Goal: Find contact information: Find contact information

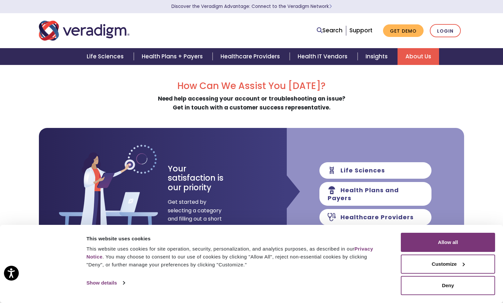
click at [417, 55] on link "About Us" at bounding box center [417, 56] width 41 height 17
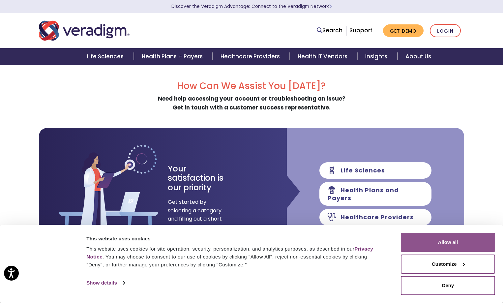
click at [451, 241] on body "Press Alt+1 for screen-reader mode, Alt+0 to cancel Accessibility Screen-Reader…" at bounding box center [251, 216] width 503 height 303
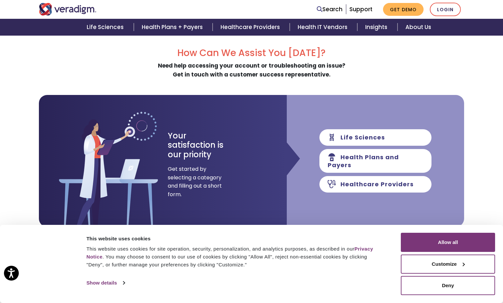
scroll to position [165, 0]
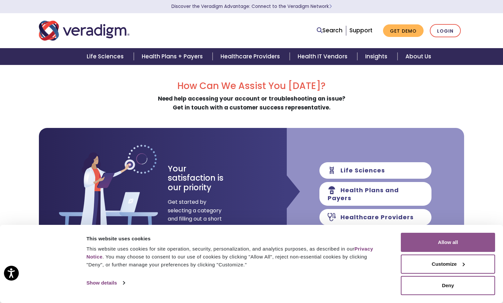
click at [423, 242] on button "Allow all" at bounding box center [447, 242] width 94 height 19
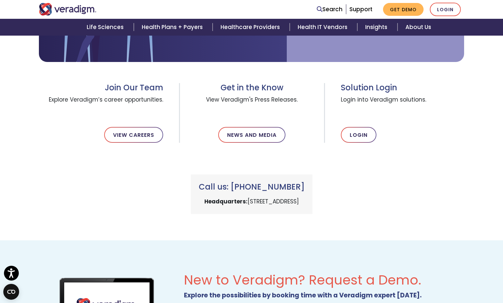
scroll to position [263, 0]
